Goal: Information Seeking & Learning: Find specific fact

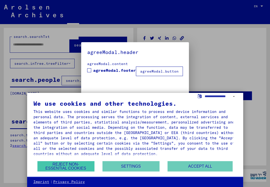
type input "*****"
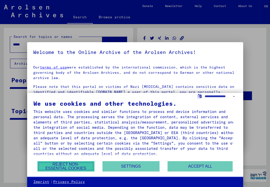
click at [88, 168] on button "Reject non-essential cookies" at bounding box center [65, 166] width 57 height 10
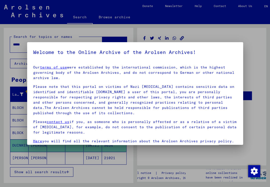
click at [129, 155] on div at bounding box center [135, 93] width 270 height 187
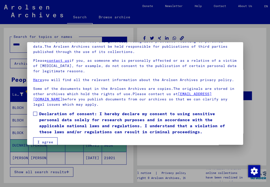
scroll to position [44, 0]
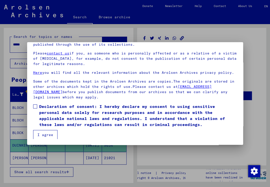
click at [48, 137] on button "I agree" at bounding box center [45, 135] width 24 height 10
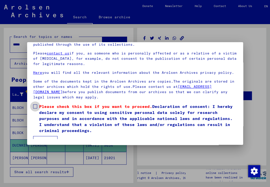
click at [36, 109] on label "Please check this box if you want to proceed. Declaration of consent: I hereby …" at bounding box center [135, 119] width 204 height 30
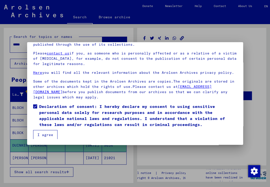
click at [45, 131] on button "I agree" at bounding box center [45, 135] width 24 height 10
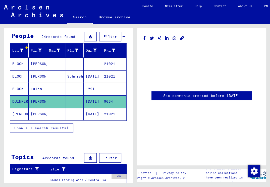
scroll to position [46, 0]
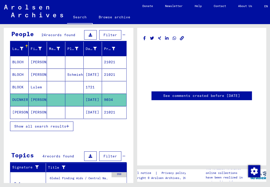
click at [20, 99] on mat-cell "DUINKERKEN" at bounding box center [19, 100] width 18 height 12
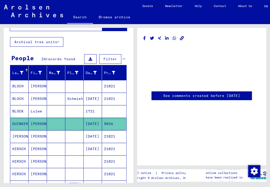
scroll to position [21, 0]
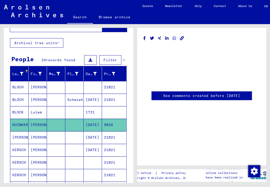
click at [33, 122] on mat-cell "[PERSON_NAME]" at bounding box center [38, 125] width 18 height 12
click at [19, 122] on mat-cell "DUINKERKEN" at bounding box center [19, 125] width 18 height 12
click at [90, 123] on mat-cell "[DATE]" at bounding box center [93, 125] width 18 height 12
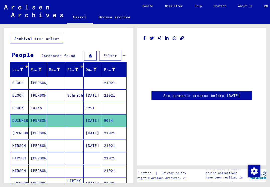
scroll to position [0, 0]
